Goal: Task Accomplishment & Management: Complete application form

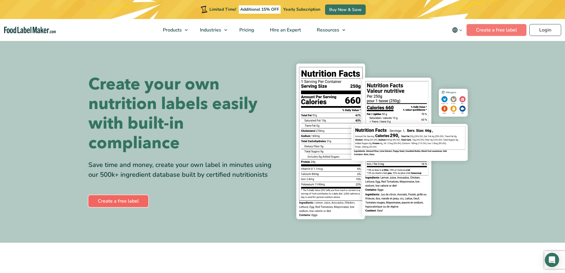
click at [130, 197] on link "Create a free label" at bounding box center [118, 201] width 60 height 12
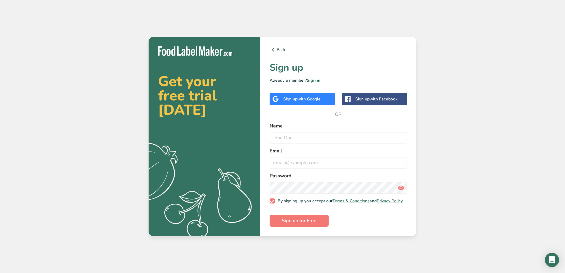
click at [283, 52] on div "Back Sign up Already a member? Sign in Sign up with Google Sign up with Faceboo…" at bounding box center [338, 136] width 156 height 199
click at [283, 50] on link "Back" at bounding box center [338, 49] width 137 height 7
